Goal: Transaction & Acquisition: Obtain resource

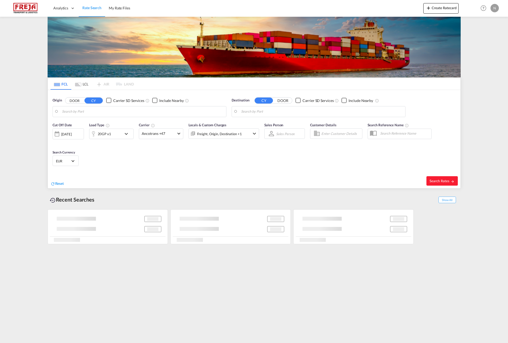
type input "Tianjin Pt, CNTNG"
type input "[GEOGRAPHIC_DATA], DKAAL"
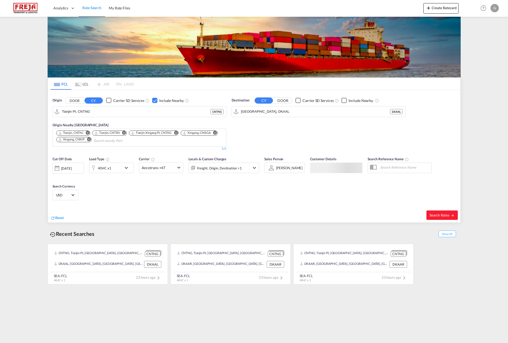
click at [38, 102] on md-content "Analytics Reports Dashboard Rate Search My Rate Files Create Ratecard Help Reso…" at bounding box center [254, 171] width 508 height 343
click at [84, 111] on input "Tianjin Pt, CNTNG" at bounding box center [143, 112] width 162 height 8
click at [79, 124] on div "Aarhus [GEOGRAPHIC_DATA] DKAAR" at bounding box center [102, 126] width 99 height 16
type input "[GEOGRAPHIC_DATA], [GEOGRAPHIC_DATA]"
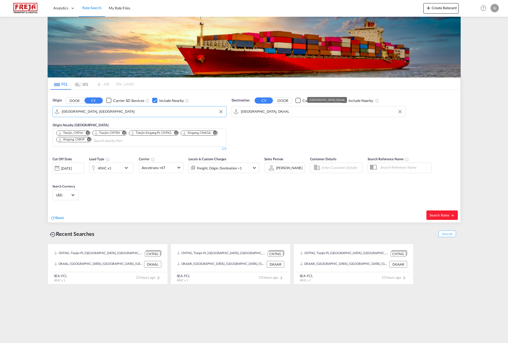
click at [269, 109] on input "[GEOGRAPHIC_DATA], DKAAL" at bounding box center [322, 112] width 162 height 8
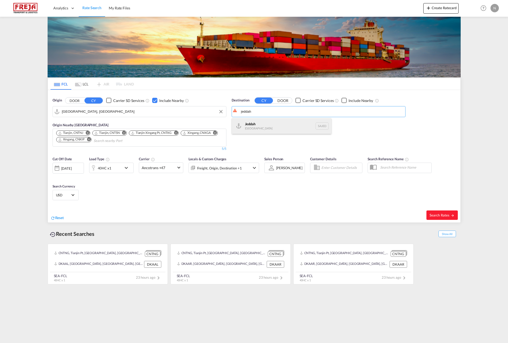
click at [251, 125] on div "Jeddah [GEOGRAPHIC_DATA] SAJED" at bounding box center [281, 126] width 99 height 16
type input "Jeddah, SAJED"
click at [88, 139] on md-icon "Remove" at bounding box center [89, 140] width 4 height 4
click at [87, 133] on md-icon "Remove" at bounding box center [88, 133] width 4 height 4
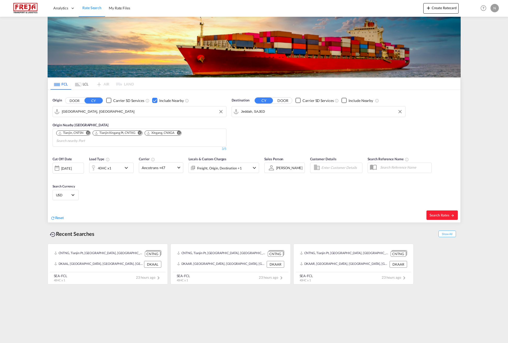
click at [87, 133] on md-icon "Remove" at bounding box center [88, 133] width 4 height 4
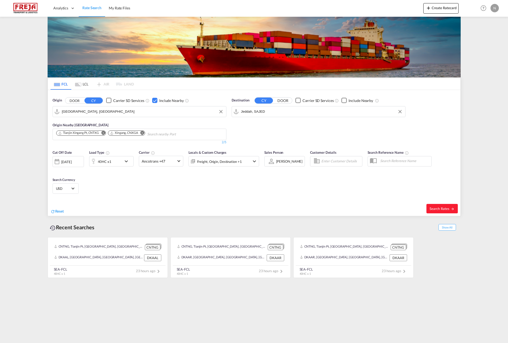
click at [103, 133] on md-icon "Remove" at bounding box center [103, 133] width 4 height 4
click at [90, 133] on md-icon "Remove" at bounding box center [90, 133] width 4 height 4
click at [436, 208] on span "Search Rates" at bounding box center [442, 209] width 25 height 4
click at [91, 135] on body "Analytics Reports Dashboard Rate Search My Rate Files Analytics" at bounding box center [254, 171] width 508 height 343
click at [76, 135] on body "Analytics Reports Dashboard Rate Search My Rate Files Analytics" at bounding box center [254, 171] width 508 height 343
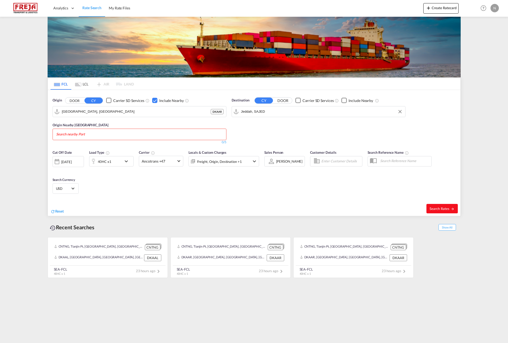
click at [452, 208] on md-icon "icon-arrow-right" at bounding box center [453, 209] width 4 height 4
click at [448, 207] on span "Search Rates" at bounding box center [442, 209] width 25 height 4
click at [74, 115] on input "[GEOGRAPHIC_DATA], [GEOGRAPHIC_DATA]" at bounding box center [143, 112] width 162 height 8
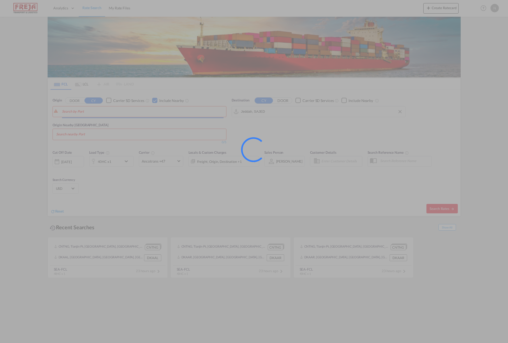
click at [50, 118] on div at bounding box center [254, 171] width 508 height 343
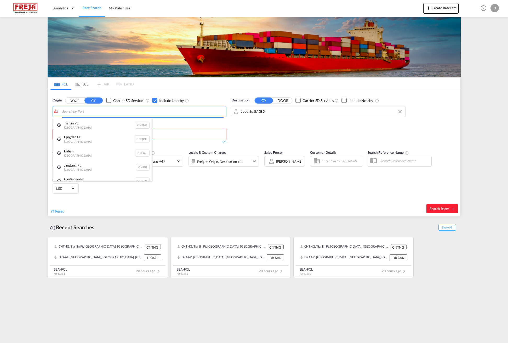
click at [79, 112] on body "Analytics Reports Dashboard Rate Search My Rate Files Analytics" at bounding box center [254, 171] width 508 height 343
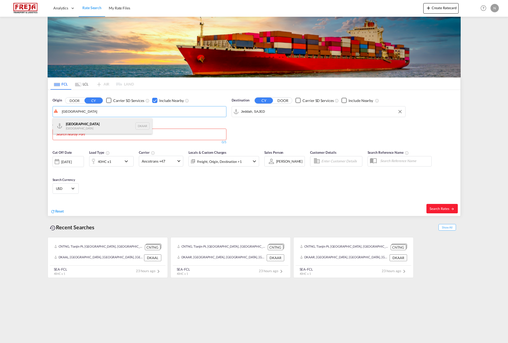
click at [78, 125] on div "Aarhus [GEOGRAPHIC_DATA] DKAAR" at bounding box center [102, 126] width 99 height 16
type input "[GEOGRAPHIC_DATA], [GEOGRAPHIC_DATA]"
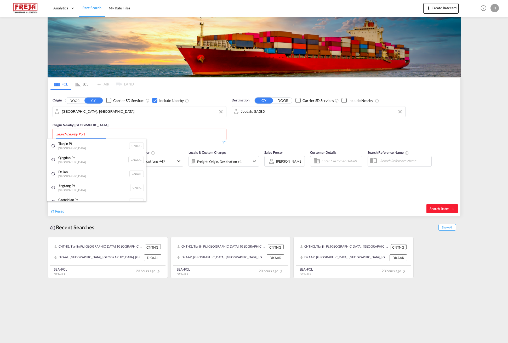
click at [75, 132] on body "Analytics Reports Dashboard Rate Search My Rate Files Analytics" at bounding box center [254, 171] width 508 height 343
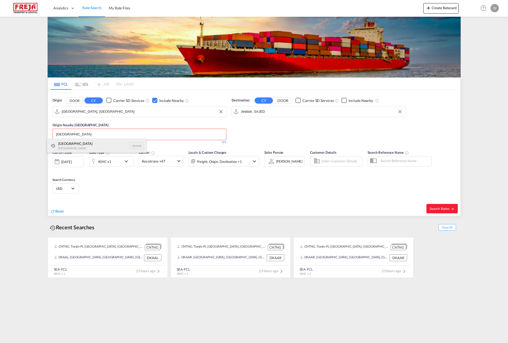
type input "[GEOGRAPHIC_DATA]"
click at [69, 145] on div "Aarhus [GEOGRAPHIC_DATA] [GEOGRAPHIC_DATA]" at bounding box center [96, 146] width 99 height 14
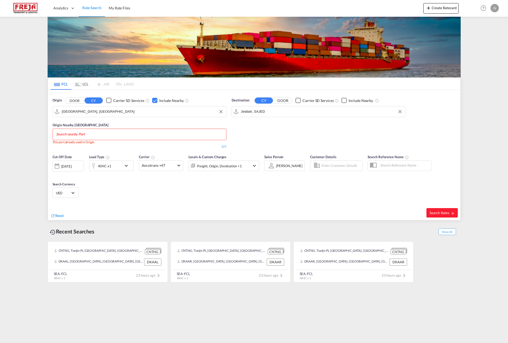
click at [69, 133] on body "Analytics Reports Dashboard Rate Search My Rate Files Analytics" at bounding box center [254, 171] width 508 height 343
type input "aarh"
click at [107, 145] on div "Aarhus [GEOGRAPHIC_DATA] [GEOGRAPHIC_DATA]" at bounding box center [96, 146] width 99 height 14
type input "aar"
click at [89, 146] on div "Aarhus [GEOGRAPHIC_DATA] [GEOGRAPHIC_DATA]" at bounding box center [96, 146] width 99 height 14
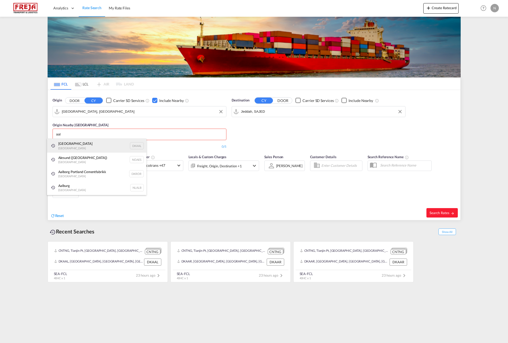
type input "aal"
click at [77, 147] on div "Aalborg [GEOGRAPHIC_DATA] DKAAL" at bounding box center [96, 146] width 99 height 14
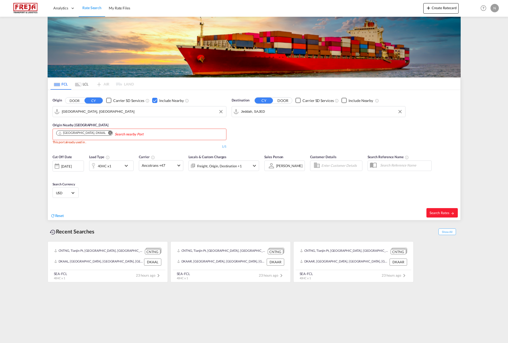
drag, startPoint x: 318, startPoint y: 208, endPoint x: 316, endPoint y: 205, distance: 2.8
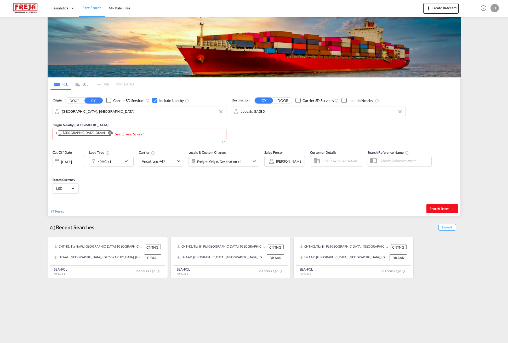
click at [439, 207] on span "Search Rates" at bounding box center [442, 209] width 25 height 4
type input "DKAAR to SAJED / [DATE]"
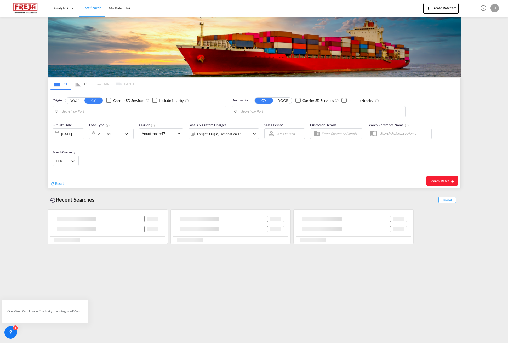
type input "[GEOGRAPHIC_DATA], [GEOGRAPHIC_DATA]"
type input "Jeddah, SAJED"
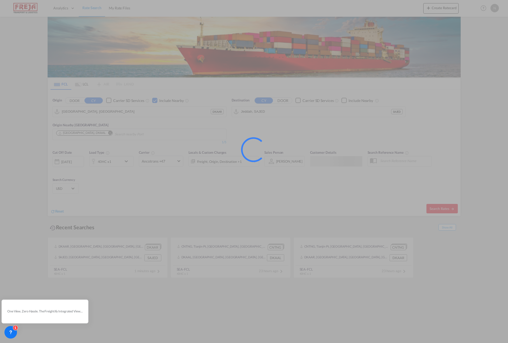
click at [83, 116] on div at bounding box center [254, 171] width 508 height 343
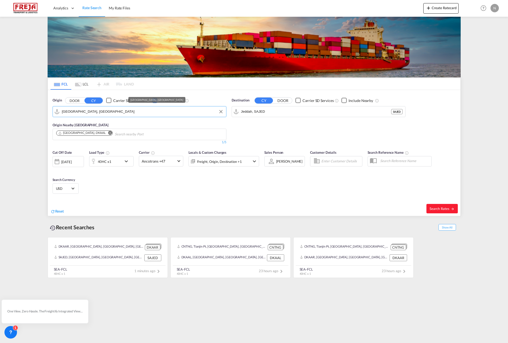
click at [78, 112] on input "[GEOGRAPHIC_DATA], [GEOGRAPHIC_DATA]" at bounding box center [143, 112] width 162 height 8
click at [108, 132] on md-icon "Remove" at bounding box center [110, 133] width 4 height 4
click at [82, 112] on input "[GEOGRAPHIC_DATA], [GEOGRAPHIC_DATA]" at bounding box center [143, 112] width 162 height 8
click at [221, 111] on button "Clear Input" at bounding box center [221, 112] width 8 height 8
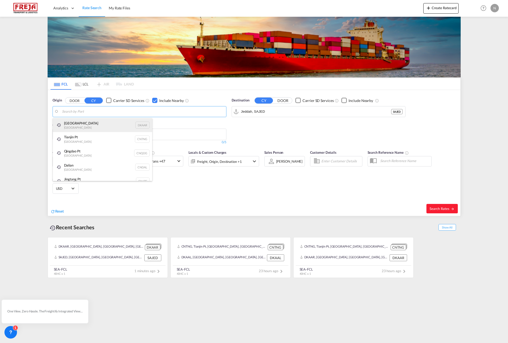
click at [75, 126] on div "Aarhus [GEOGRAPHIC_DATA] DKAAR" at bounding box center [102, 125] width 99 height 14
type input "[GEOGRAPHIC_DATA], [GEOGRAPHIC_DATA]"
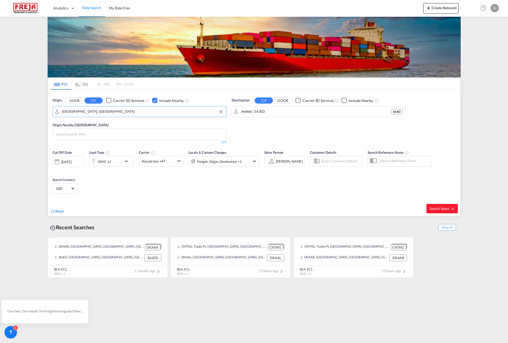
drag, startPoint x: 250, startPoint y: 127, endPoint x: 253, endPoint y: 117, distance: 10.8
click at [250, 126] on div "Destination CY DOOR Carrier SD Services Include Nearby Jeddah, [PERSON_NAME]" at bounding box center [318, 121] width 179 height 52
click at [267, 115] on input "Jeddah, SAJED" at bounding box center [322, 112] width 162 height 8
click at [318, 136] on div "Destination CY DOOR Carrier SD Services Include Nearby Jeddah, [PERSON_NAME]" at bounding box center [318, 121] width 179 height 52
click at [441, 208] on span "Search Rates" at bounding box center [442, 209] width 25 height 4
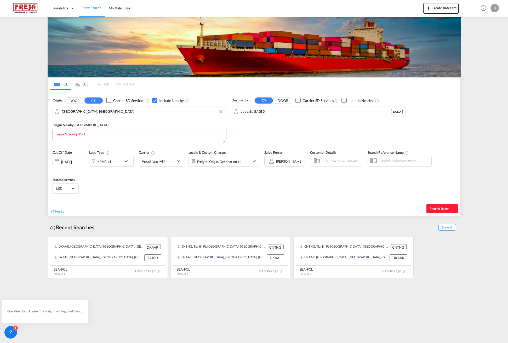
click at [121, 157] on div "40HC x1" at bounding box center [105, 161] width 32 height 10
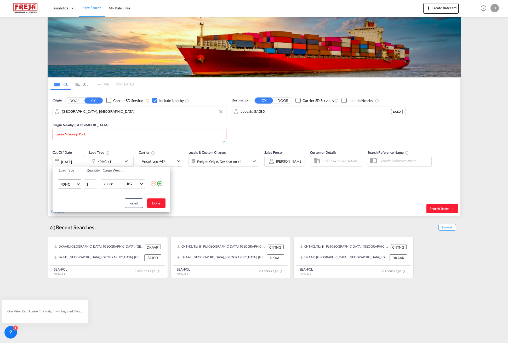
click at [65, 186] on span "40HC" at bounding box center [68, 184] width 15 height 5
click at [70, 205] on md-option "40FR" at bounding box center [74, 206] width 36 height 13
click at [72, 188] on md-select-value "40FR" at bounding box center [70, 184] width 21 height 9
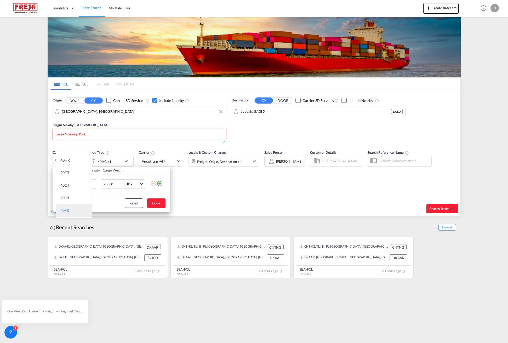
click at [68, 209] on div "40FR" at bounding box center [64, 210] width 9 height 5
click at [73, 187] on md-select-value "40FR" at bounding box center [70, 184] width 21 height 9
click at [272, 198] on md-backdrop at bounding box center [254, 171] width 508 height 343
click at [153, 204] on button "Done" at bounding box center [156, 203] width 18 height 9
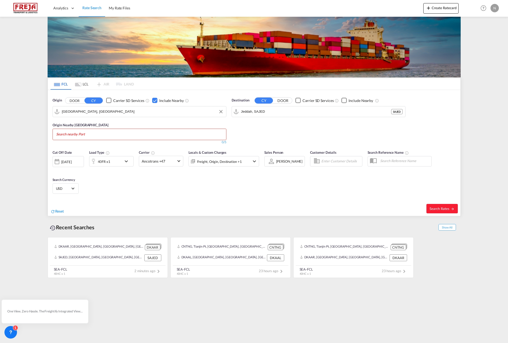
click at [153, 204] on div "Reset" at bounding box center [152, 207] width 205 height 14
click at [445, 209] on span "Search Rates" at bounding box center [442, 209] width 25 height 4
click at [100, 137] on body "Analytics Reports Dashboard Rate Search My Rate Files Analytics" at bounding box center [254, 171] width 508 height 343
click at [95, 135] on input "Chips input." at bounding box center [81, 134] width 50 height 8
click at [83, 143] on div "Aarhus [GEOGRAPHIC_DATA] [GEOGRAPHIC_DATA]" at bounding box center [96, 146] width 99 height 14
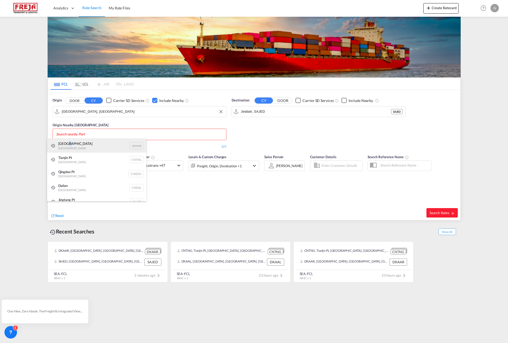
click at [68, 146] on div "Aarhus [GEOGRAPHIC_DATA] [GEOGRAPHIC_DATA]" at bounding box center [96, 146] width 99 height 14
click at [130, 145] on div "Aarhus [GEOGRAPHIC_DATA] [GEOGRAPHIC_DATA]" at bounding box center [96, 146] width 99 height 14
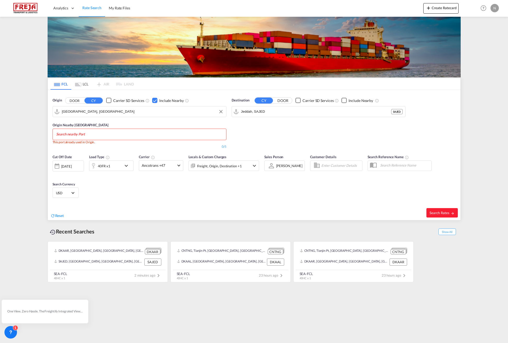
click at [73, 135] on body "Analytics Reports Dashboard Rate Search My Rate Files Analytics" at bounding box center [254, 171] width 508 height 343
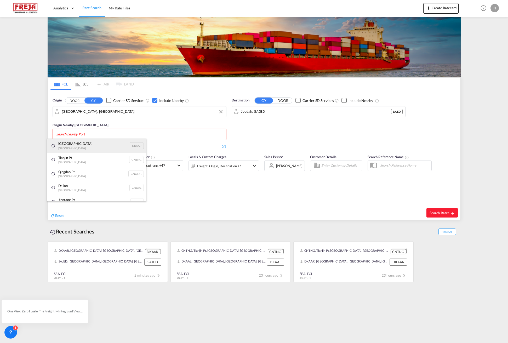
click at [61, 149] on div "Aarhus [GEOGRAPHIC_DATA] [GEOGRAPHIC_DATA]" at bounding box center [96, 146] width 99 height 14
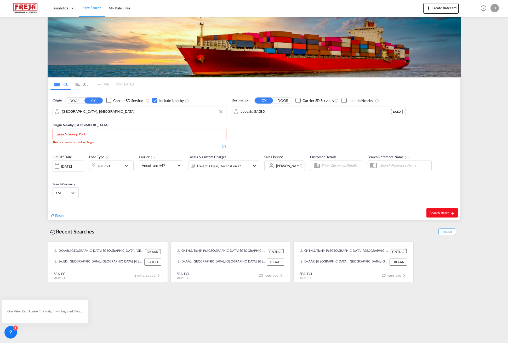
click at [438, 211] on span "Search Rates" at bounding box center [442, 213] width 25 height 4
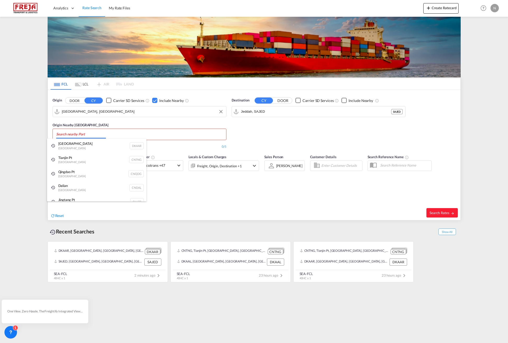
click at [85, 139] on body "Analytics Reports Dashboard Rate Search My Rate Files Analytics" at bounding box center [254, 171] width 508 height 343
click at [79, 135] on body "Analytics Reports Dashboard Rate Search My Rate Files Analytics" at bounding box center [254, 171] width 508 height 343
click at [64, 148] on div "Aarhus [GEOGRAPHIC_DATA] [GEOGRAPHIC_DATA]" at bounding box center [96, 146] width 99 height 14
click at [72, 148] on div "Aarhus [GEOGRAPHIC_DATA] [GEOGRAPHIC_DATA]" at bounding box center [96, 146] width 99 height 14
click at [136, 146] on div "Aarhus [GEOGRAPHIC_DATA] [GEOGRAPHIC_DATA]" at bounding box center [96, 146] width 99 height 14
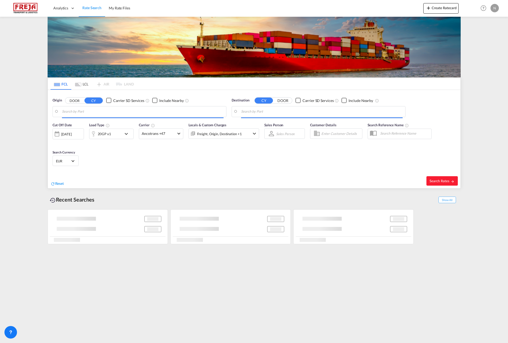
type input "[GEOGRAPHIC_DATA], [GEOGRAPHIC_DATA]"
type input "Jeddah, SAJED"
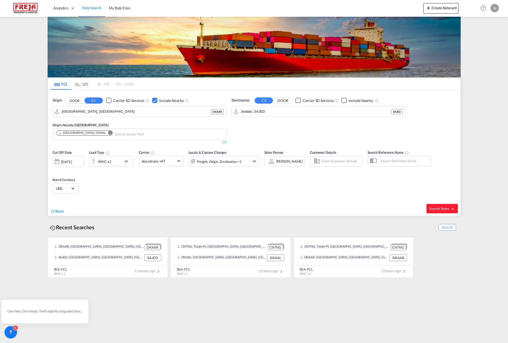
click at [61, 160] on div "[DATE]" at bounding box center [66, 162] width 11 height 5
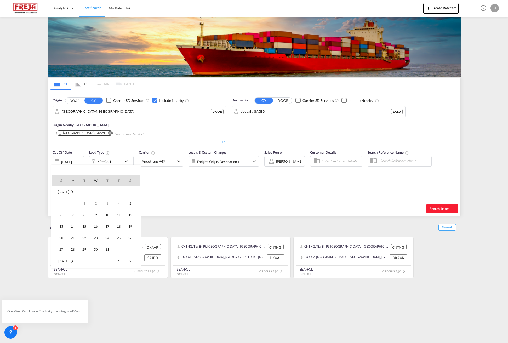
scroll to position [208, 0]
click at [62, 199] on span "5" at bounding box center [61, 203] width 10 height 10
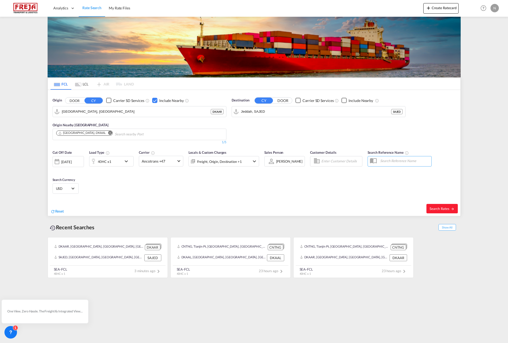
click at [62, 159] on div "05 Oct 2025" at bounding box center [68, 161] width 31 height 11
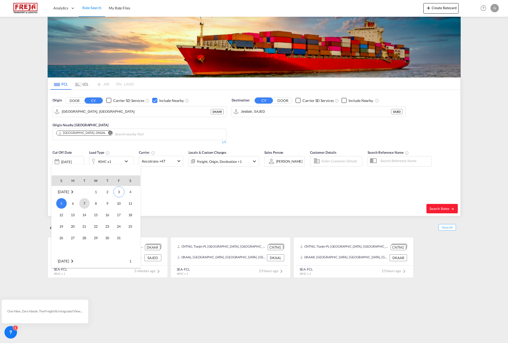
click at [86, 203] on span "7" at bounding box center [84, 203] width 10 height 10
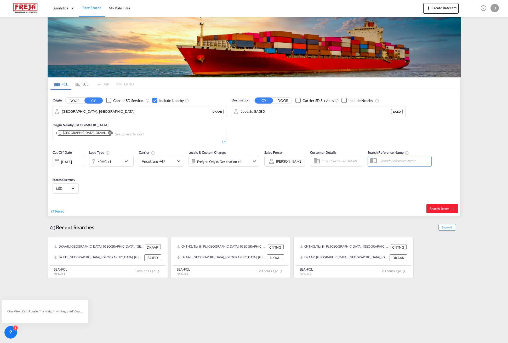
click at [99, 189] on div "Cut Off Date 07 Oct 2025 07/10/2025 Load Type 40HC x1 Carrier Ancotrans +47 Onl…" at bounding box center [254, 172] width 413 height 51
click at [442, 208] on span "Search Rates" at bounding box center [442, 209] width 25 height 4
type input "DKAAR to SAJED / 7 Oct 2025"
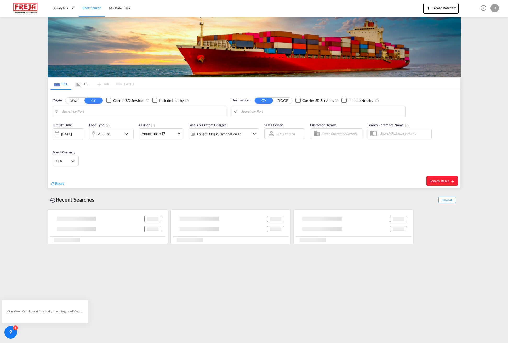
type input "[GEOGRAPHIC_DATA], [GEOGRAPHIC_DATA]"
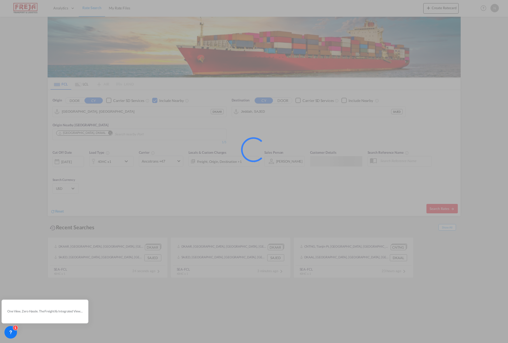
click at [263, 112] on div at bounding box center [254, 171] width 508 height 343
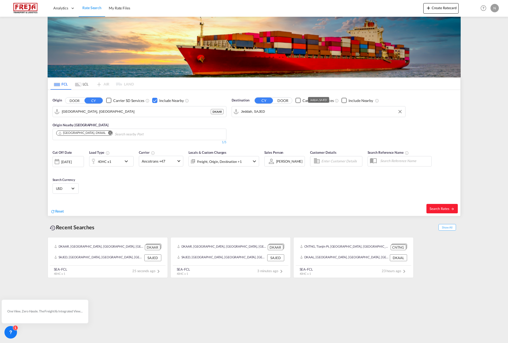
click at [255, 112] on input "Jeddah, SAJED" at bounding box center [322, 112] width 162 height 8
click at [256, 126] on div "Jebel Ali United Arab Emirates AEJEA" at bounding box center [281, 126] width 99 height 16
type input "Jebel Ali, AEJEA"
click at [438, 208] on span "Search Rates" at bounding box center [442, 209] width 25 height 4
type input "DKAAR to AEJEA / 3 Oct 2025"
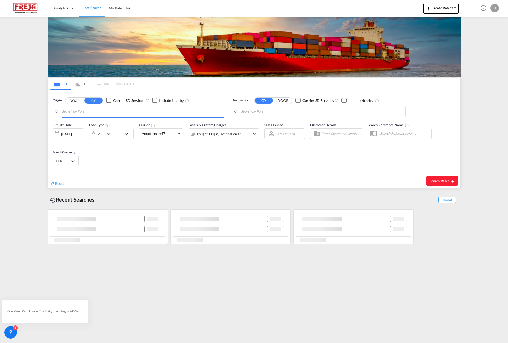
type input "[GEOGRAPHIC_DATA], [GEOGRAPHIC_DATA]"
type input "Jebel Ali, AEJEA"
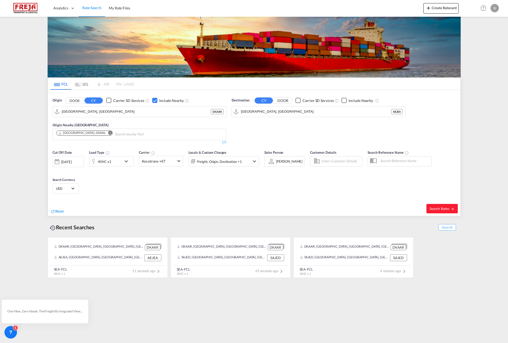
click at [115, 133] on input "Search nearby Port" at bounding box center [140, 134] width 50 height 8
type input "freder"
click at [109, 158] on div "Fredericia Denmark DKFRC" at bounding box center [135, 164] width 99 height 14
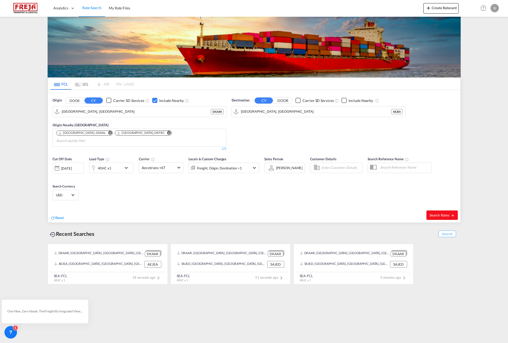
click at [438, 213] on span "Search Rates" at bounding box center [442, 215] width 25 height 4
type input "DKAAR to AEJEA / 3 Oct 2025"
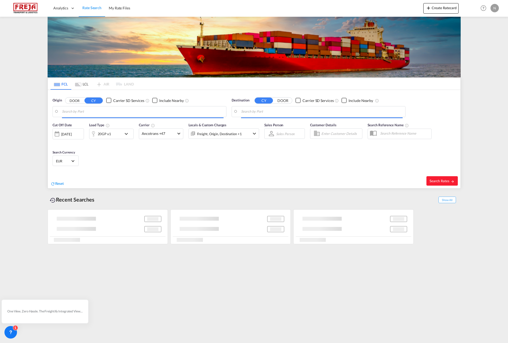
type input "[GEOGRAPHIC_DATA], [GEOGRAPHIC_DATA]"
type input "Jebel Ali, AEJEA"
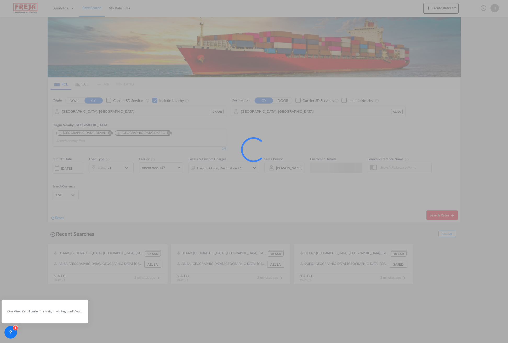
click at [95, 114] on div at bounding box center [254, 171] width 508 height 343
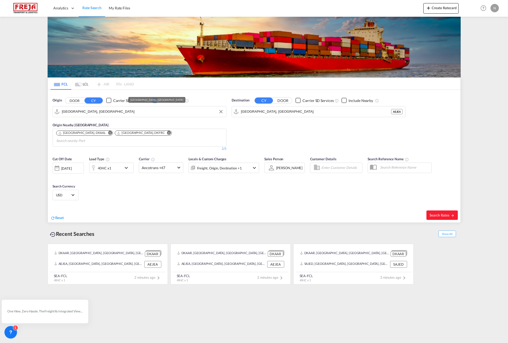
click at [90, 110] on input "[GEOGRAPHIC_DATA], [GEOGRAPHIC_DATA]" at bounding box center [143, 112] width 162 height 8
click at [98, 112] on input "[GEOGRAPHIC_DATA], [GEOGRAPHIC_DATA]" at bounding box center [143, 112] width 162 height 8
click at [134, 113] on input "[GEOGRAPHIC_DATA], [GEOGRAPHIC_DATA]" at bounding box center [143, 112] width 162 height 8
click at [440, 213] on span "Search Rates" at bounding box center [442, 215] width 25 height 4
type input "DKAAR to AEJEA / 3 Oct 2025"
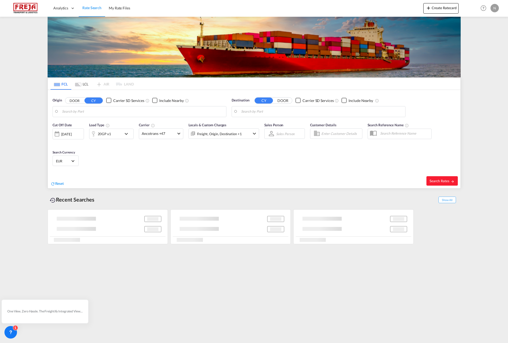
type input "[GEOGRAPHIC_DATA], [GEOGRAPHIC_DATA]"
type input "Jebel Ali, AEJEA"
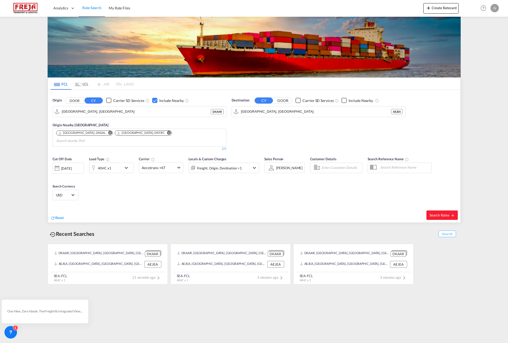
click at [132, 165] on md-icon "icon-chevron-down" at bounding box center [127, 168] width 9 height 6
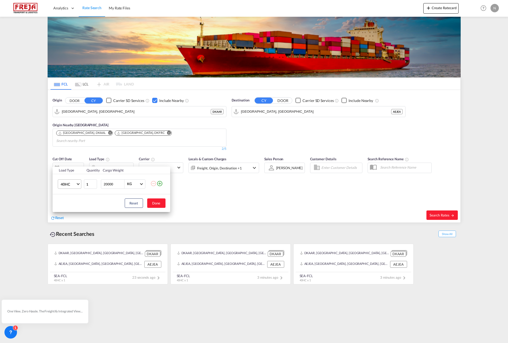
click at [71, 186] on span "40HC" at bounding box center [68, 184] width 15 height 5
click at [71, 206] on md-option "40FR" at bounding box center [74, 206] width 36 height 13
click at [154, 203] on button "Done" at bounding box center [156, 203] width 18 height 9
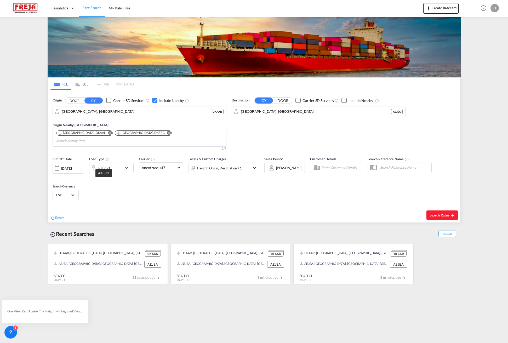
click at [109, 165] on div "40FR x1" at bounding box center [104, 168] width 13 height 7
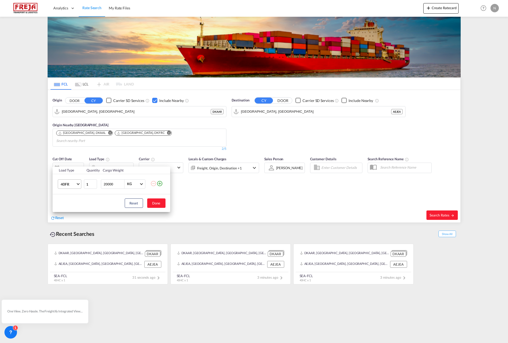
click at [77, 185] on md-select-value "40FR" at bounding box center [70, 184] width 21 height 9
click at [65, 177] on div "40FR" at bounding box center [64, 176] width 9 height 5
click at [157, 202] on button "Done" at bounding box center [156, 203] width 18 height 9
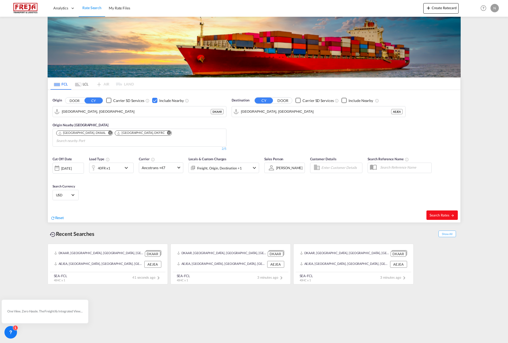
click at [442, 213] on span "Search Rates" at bounding box center [442, 215] width 25 height 4
type input "DKAAR to AEJEA / 3 Oct 2025"
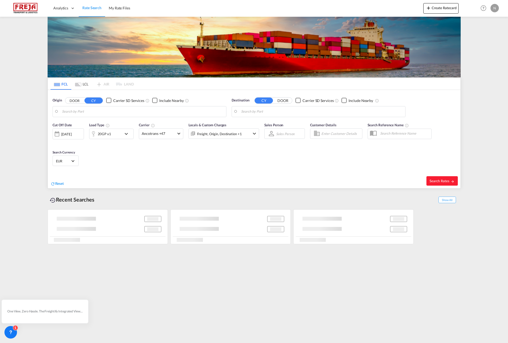
type input "[GEOGRAPHIC_DATA], [GEOGRAPHIC_DATA]"
type input "Jebel Ali, AEJEA"
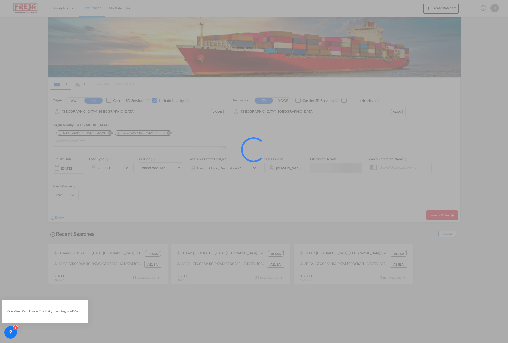
click at [112, 132] on div at bounding box center [254, 171] width 508 height 343
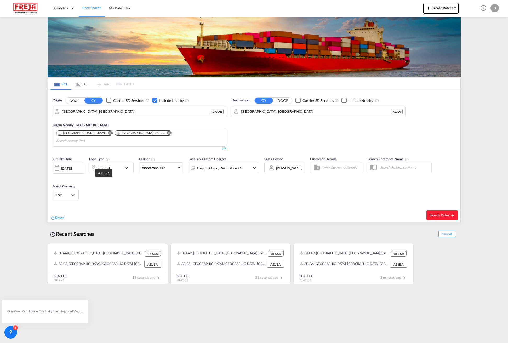
click at [110, 165] on div "40FR x1" at bounding box center [104, 168] width 13 height 7
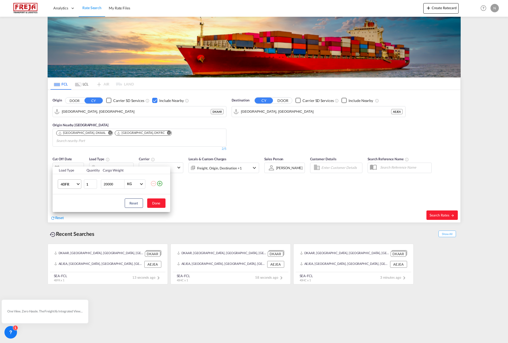
click at [73, 184] on span "40FR" at bounding box center [68, 184] width 15 height 5
click at [67, 185] on div "40FR" at bounding box center [64, 184] width 9 height 5
click at [155, 204] on button "Done" at bounding box center [156, 203] width 18 height 9
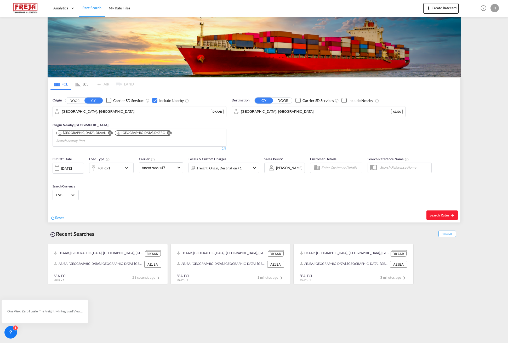
click at [129, 165] on md-icon "icon-chevron-down" at bounding box center [127, 168] width 9 height 6
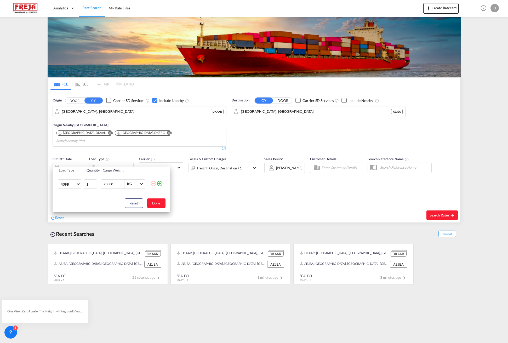
click at [184, 193] on div "Load Type Quantity Cargo Weight 40FR 20GP 40GP 40HC 45HC 20RE 40RE 40HR 20OT 40…" at bounding box center [254, 171] width 508 height 343
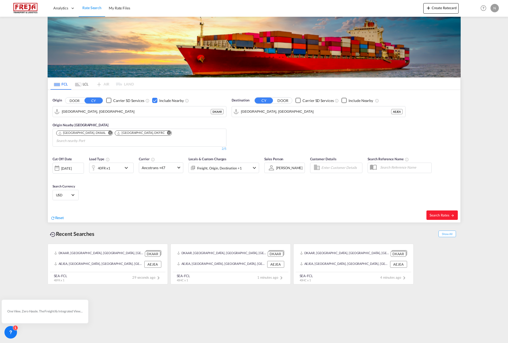
click at [128, 165] on md-icon "icon-chevron-down" at bounding box center [127, 168] width 9 height 6
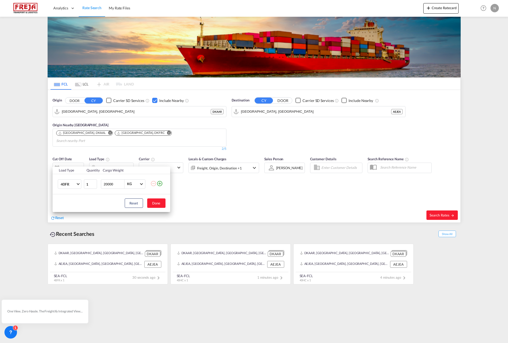
click at [223, 190] on div "Load Type Quantity Cargo Weight 40FR 20GP 40GP 40HC 45HC 20RE 40RE 40HR 20OT 40…" at bounding box center [254, 171] width 508 height 343
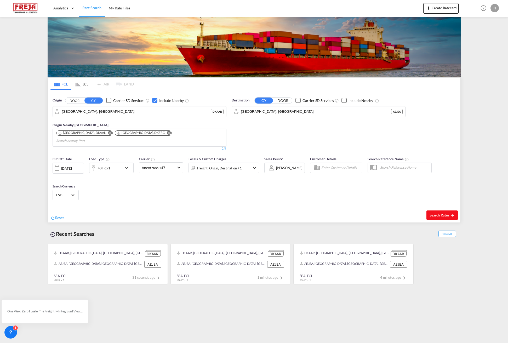
click at [442, 213] on span "Search Rates" at bounding box center [442, 215] width 25 height 4
type input "DKAAR to AEJEA / 3 Oct 2025"
